Goal: Task Accomplishment & Management: Complete application form

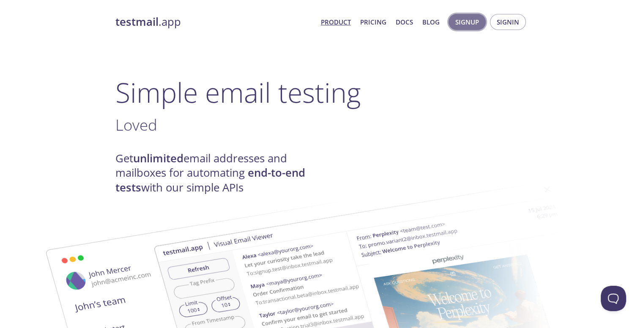
click at [464, 26] on span "Signup" at bounding box center [467, 21] width 24 height 11
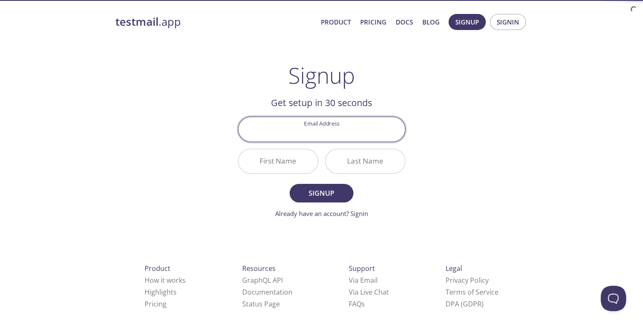
click at [416, 101] on div "testmail .app Product Pricing Docs Blog Signup Signin Signup Get setup in 30 se…" at bounding box center [321, 202] width 433 height 388
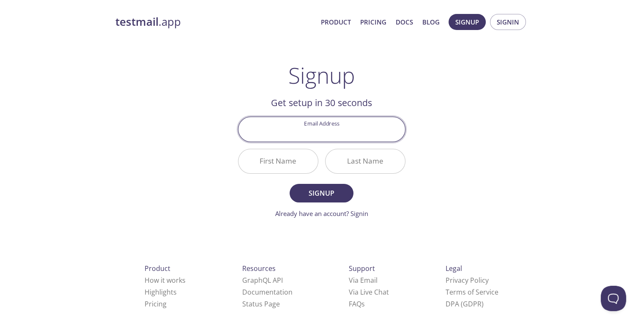
click at [384, 129] on input "Email Address" at bounding box center [322, 129] width 167 height 24
click at [439, 85] on div "testmail .app Product Pricing Docs Blog Signup Signin Signup Get setup in 30 se…" at bounding box center [321, 202] width 433 height 388
click at [391, 127] on input "Email Address" at bounding box center [322, 129] width 167 height 24
type input "[EMAIL_ADDRESS][DOMAIN_NAME]"
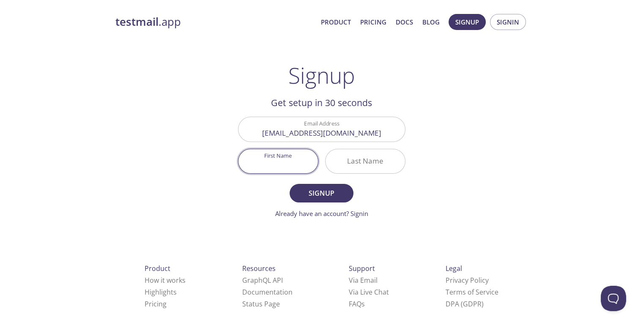
click at [298, 170] on input "First Name" at bounding box center [279, 161] width 80 height 24
type input "Rifqi"
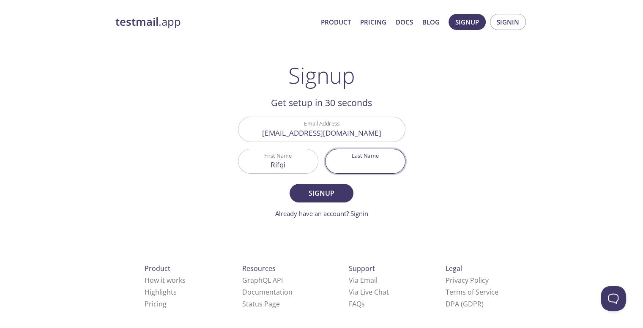
click at [384, 157] on input "Last Name" at bounding box center [366, 161] width 80 height 24
type input "muz"
type input "M"
click at [305, 197] on span "Signup" at bounding box center [321, 193] width 45 height 12
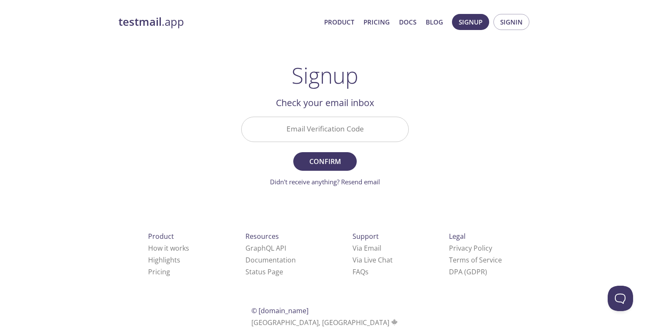
click at [342, 127] on input "Email Verification Code" at bounding box center [324, 129] width 167 height 24
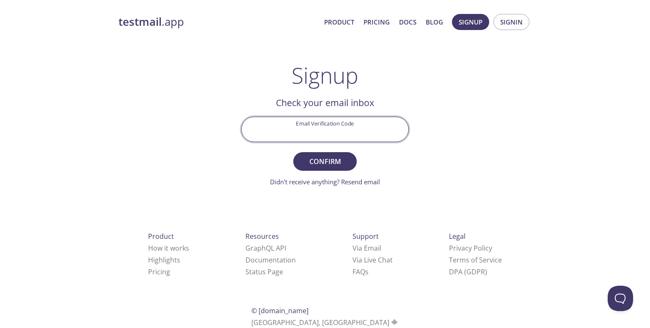
paste input "2HU2U5P"
type input "2HU2U5P"
click at [348, 165] on button "Confirm" at bounding box center [324, 161] width 63 height 19
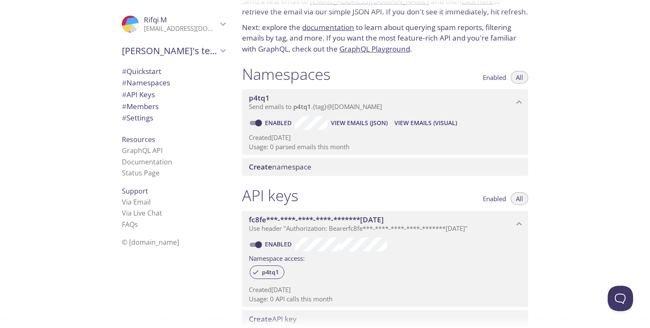
scroll to position [85, 0]
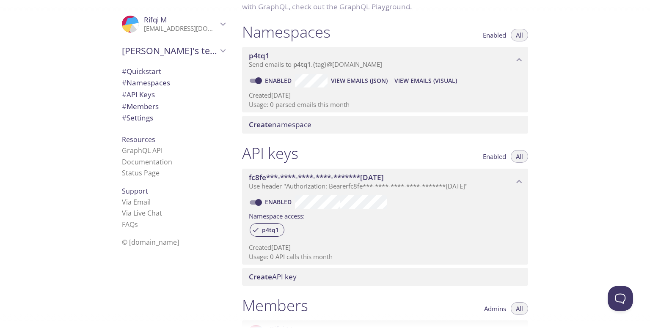
click at [306, 66] on span "p4tq1" at bounding box center [302, 64] width 18 height 8
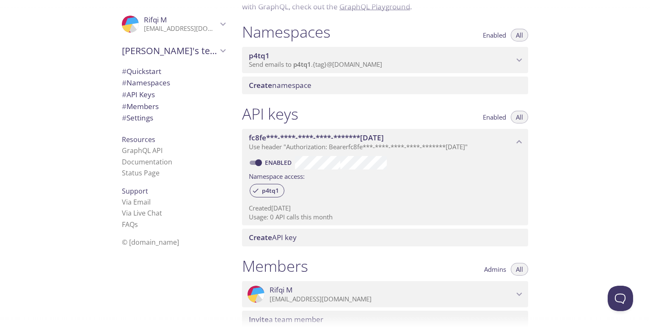
click at [306, 66] on span "p4tq1" at bounding box center [302, 64] width 18 height 8
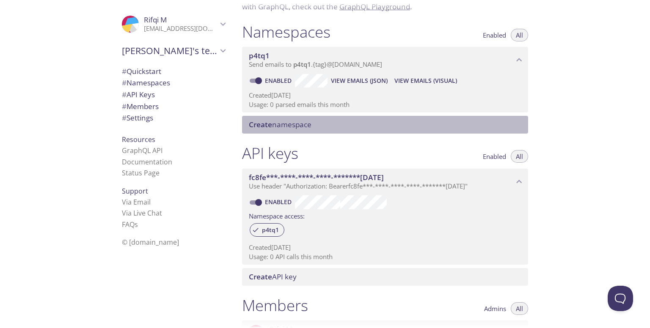
click at [307, 130] on div "Create namespace" at bounding box center [385, 125] width 286 height 18
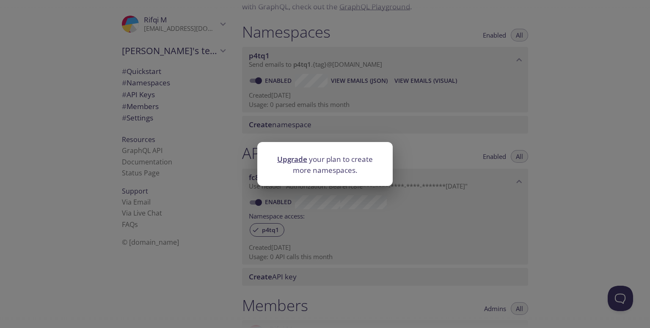
click at [356, 114] on div "Upgrade your plan to create more namespaces." at bounding box center [325, 164] width 650 height 328
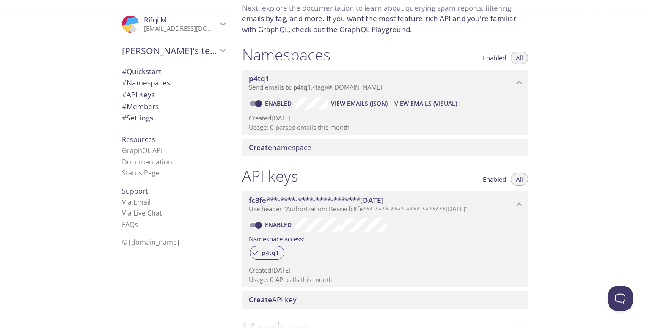
scroll to position [0, 0]
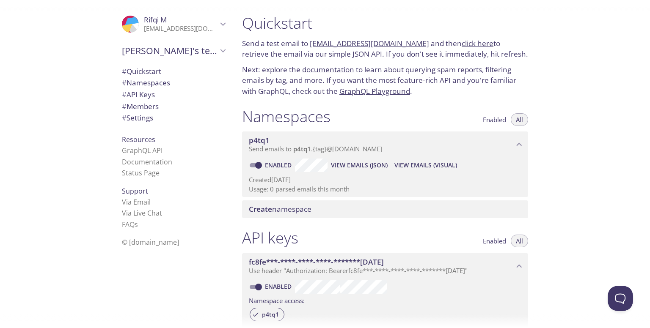
click at [159, 150] on li "GraphQL API" at bounding box center [173, 150] width 103 height 11
click at [127, 152] on link "GraphQL API" at bounding box center [142, 150] width 41 height 9
click at [122, 146] on link "GraphQL API" at bounding box center [142, 150] width 41 height 9
